Goal: Book appointment/travel/reservation

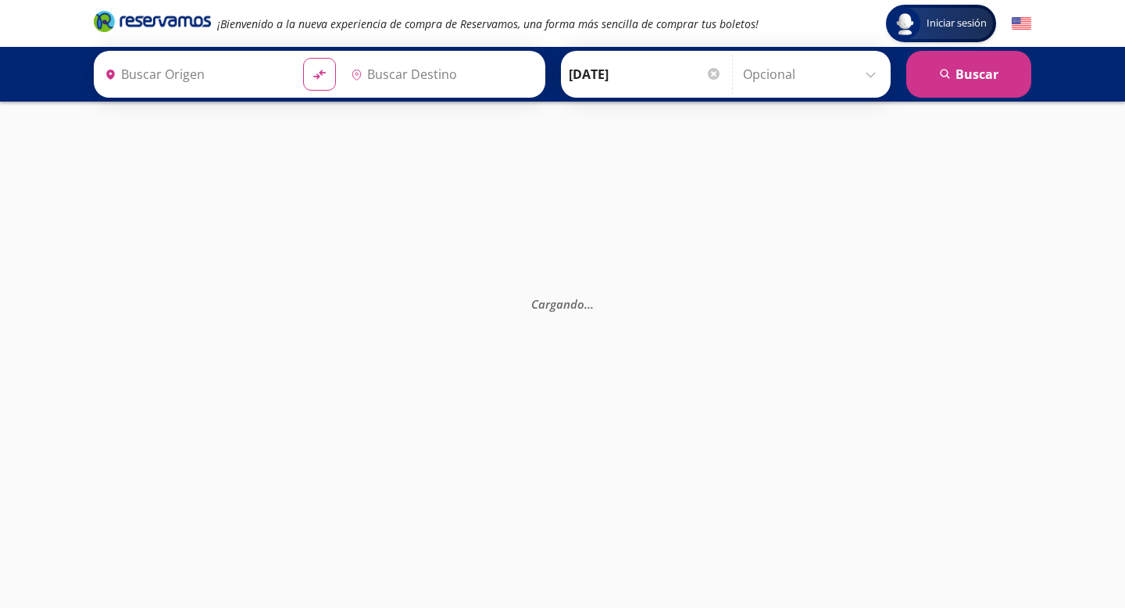
type input "Benidorm, [GEOGRAPHIC_DATA]"
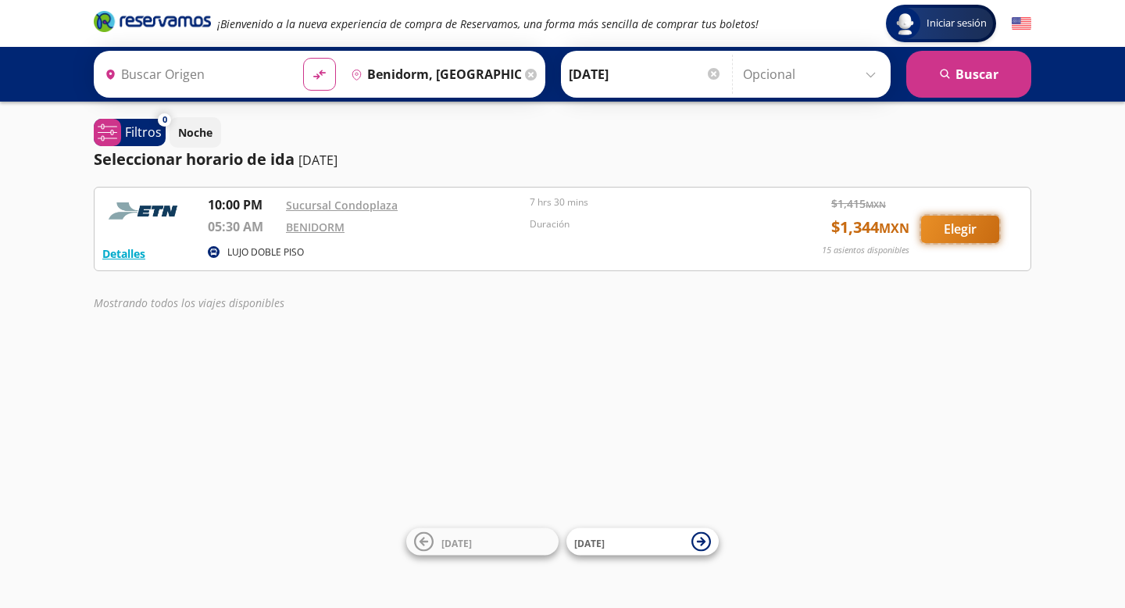
click at [961, 229] on button "Elegir" at bounding box center [960, 229] width 78 height 27
